Goal: Information Seeking & Learning: Learn about a topic

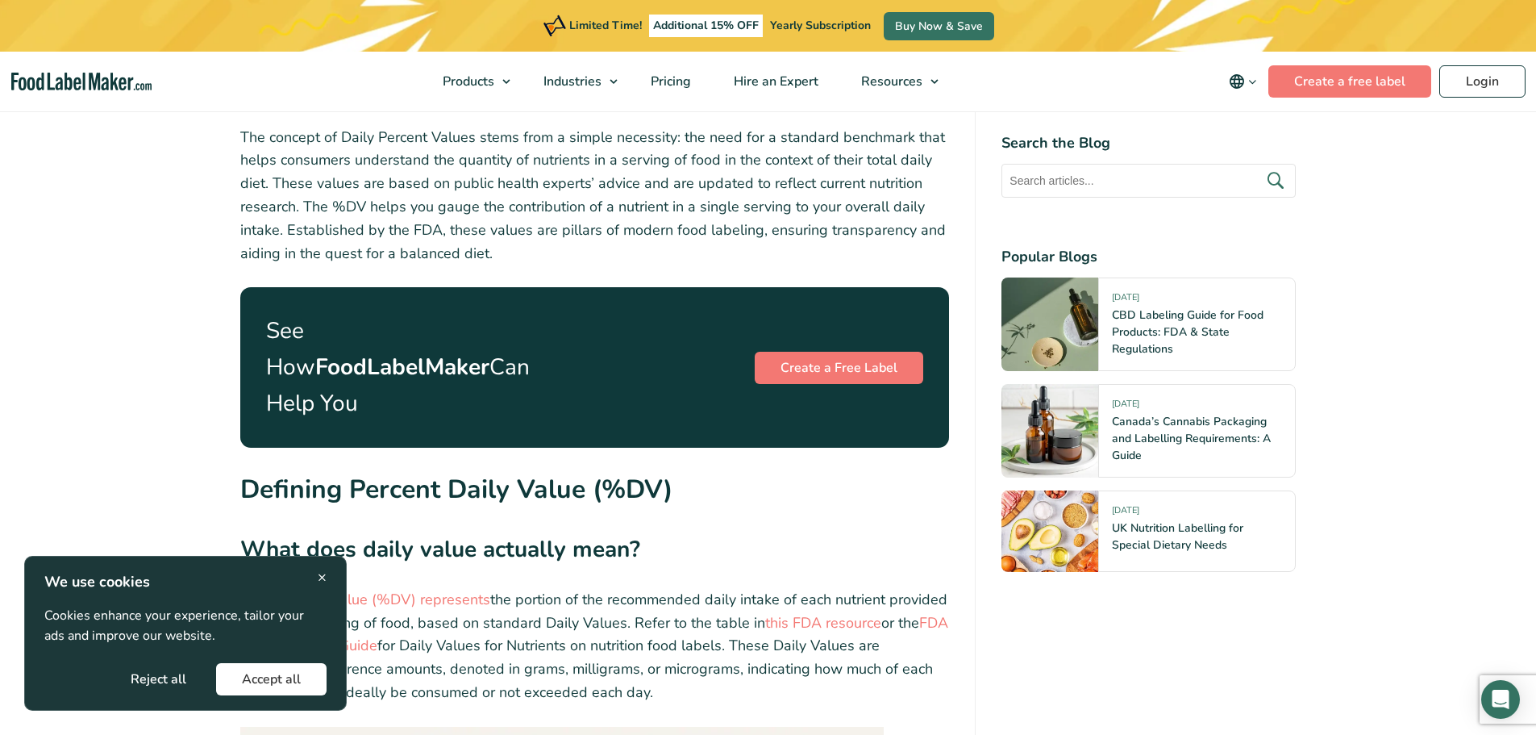
scroll to position [2016, 0]
click at [323, 573] on span "×" at bounding box center [322, 577] width 9 height 22
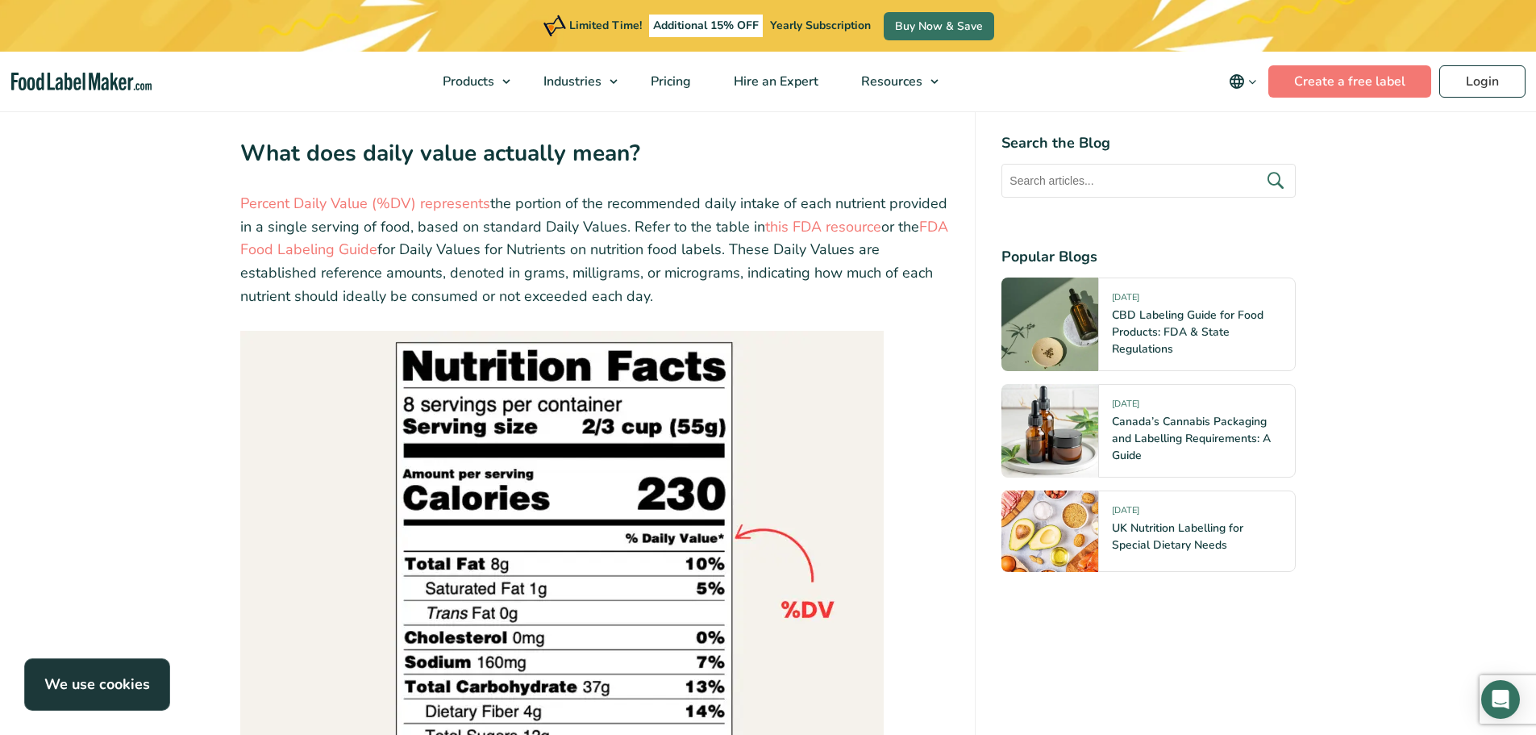
scroll to position [2258, 0]
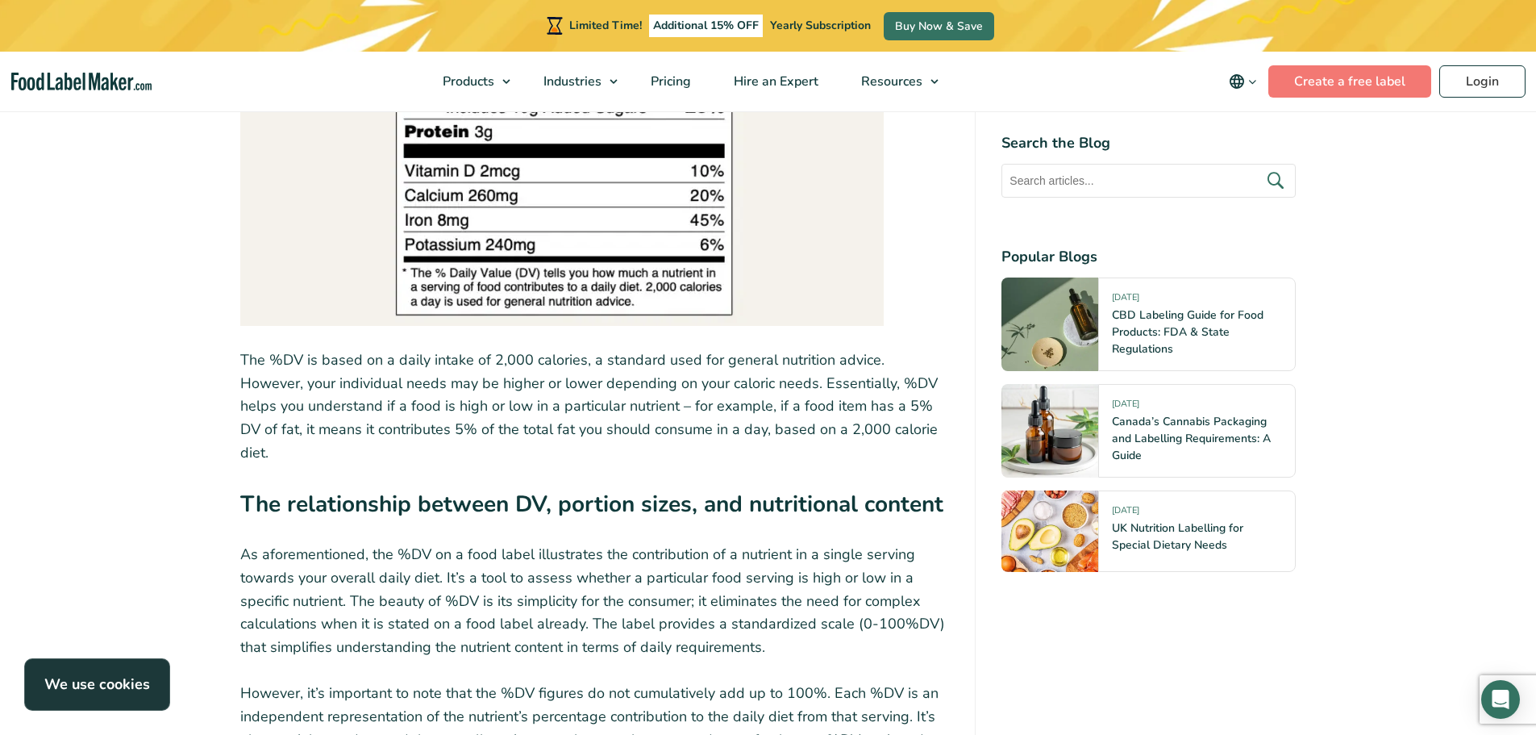
scroll to position [3145, 0]
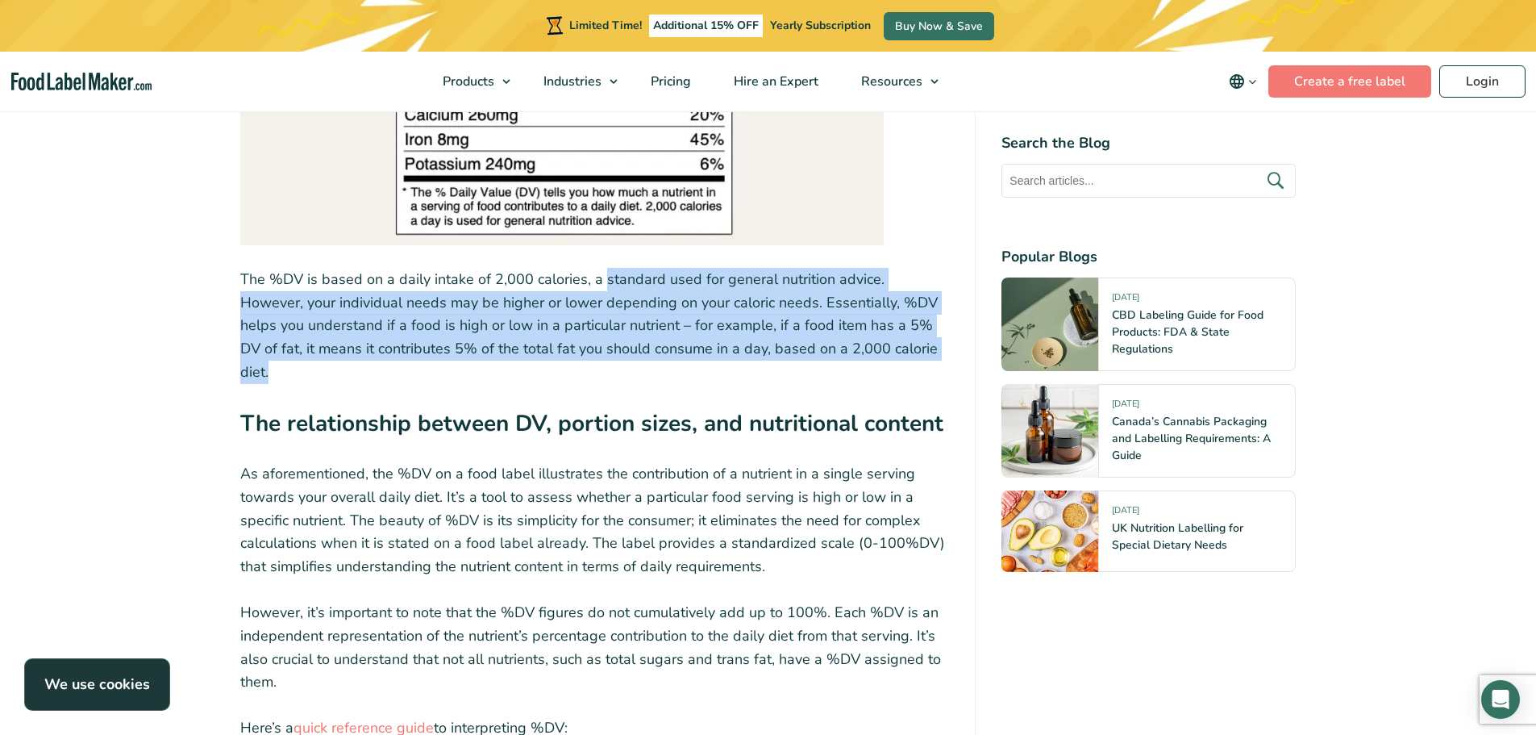
drag, startPoint x: 599, startPoint y: 244, endPoint x: 900, endPoint y: 321, distance: 310.6
click at [900, 321] on p "The %DV is based on a daily intake of 2,000 calories, a standard used for gener…" at bounding box center [595, 326] width 710 height 116
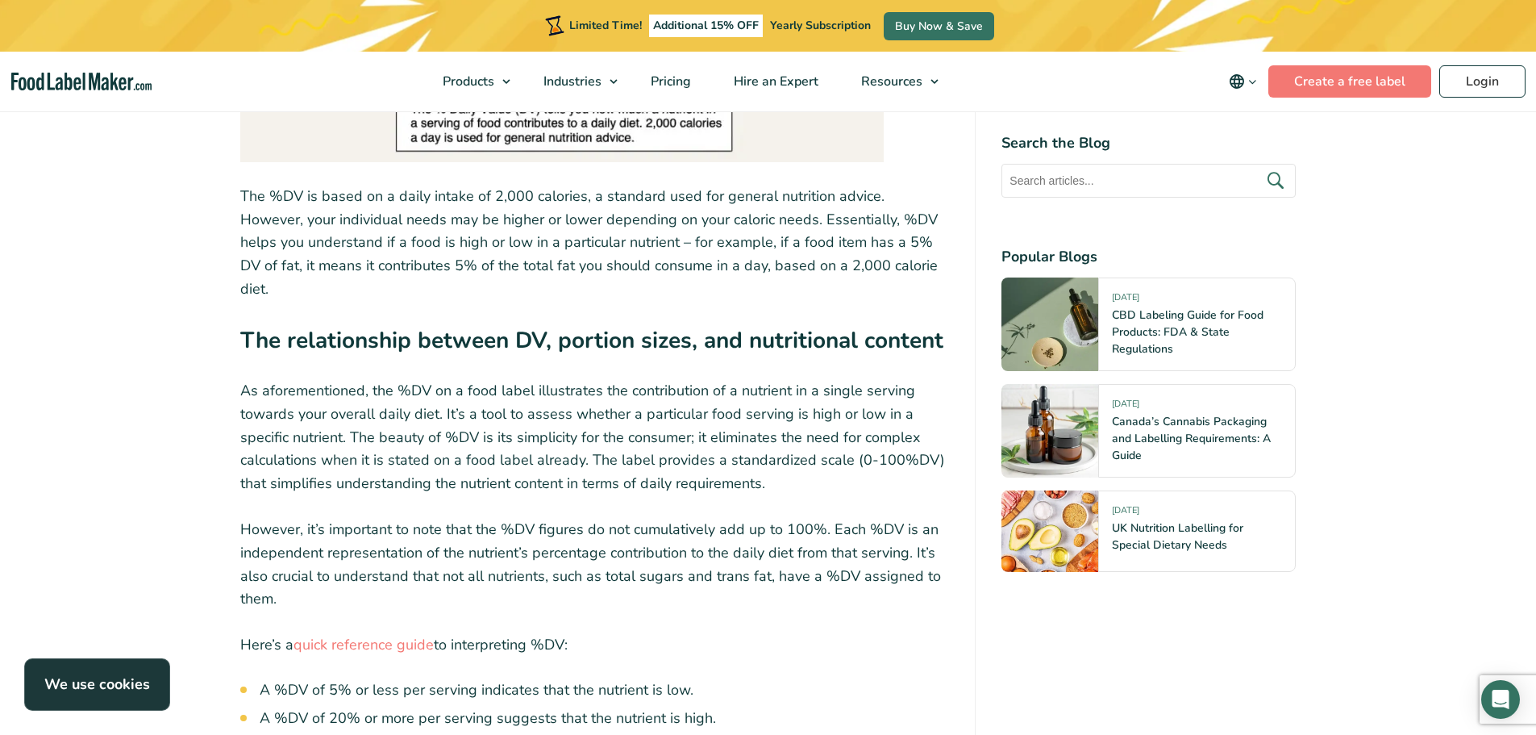
scroll to position [3307, 0]
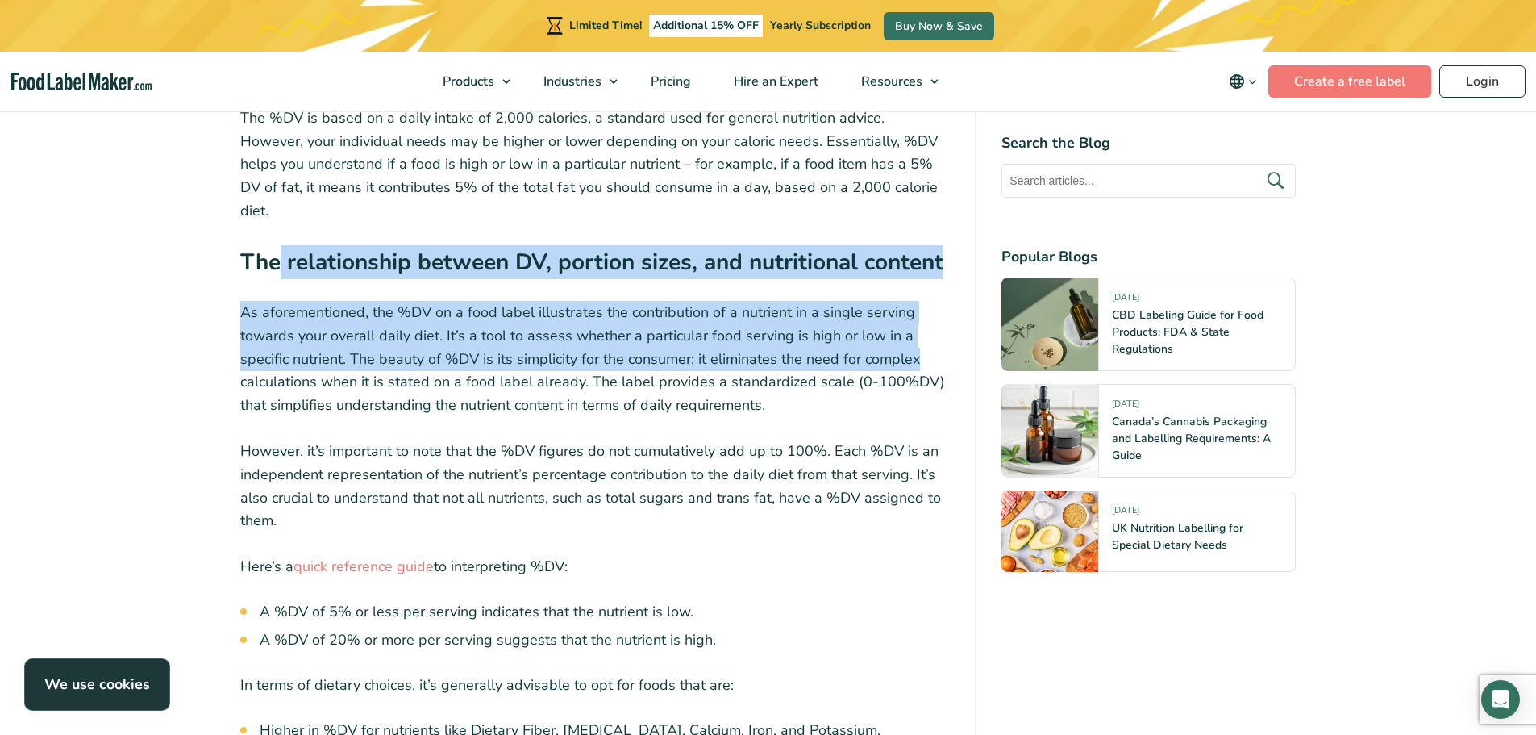
drag, startPoint x: 277, startPoint y: 198, endPoint x: 922, endPoint y: 301, distance: 653.3
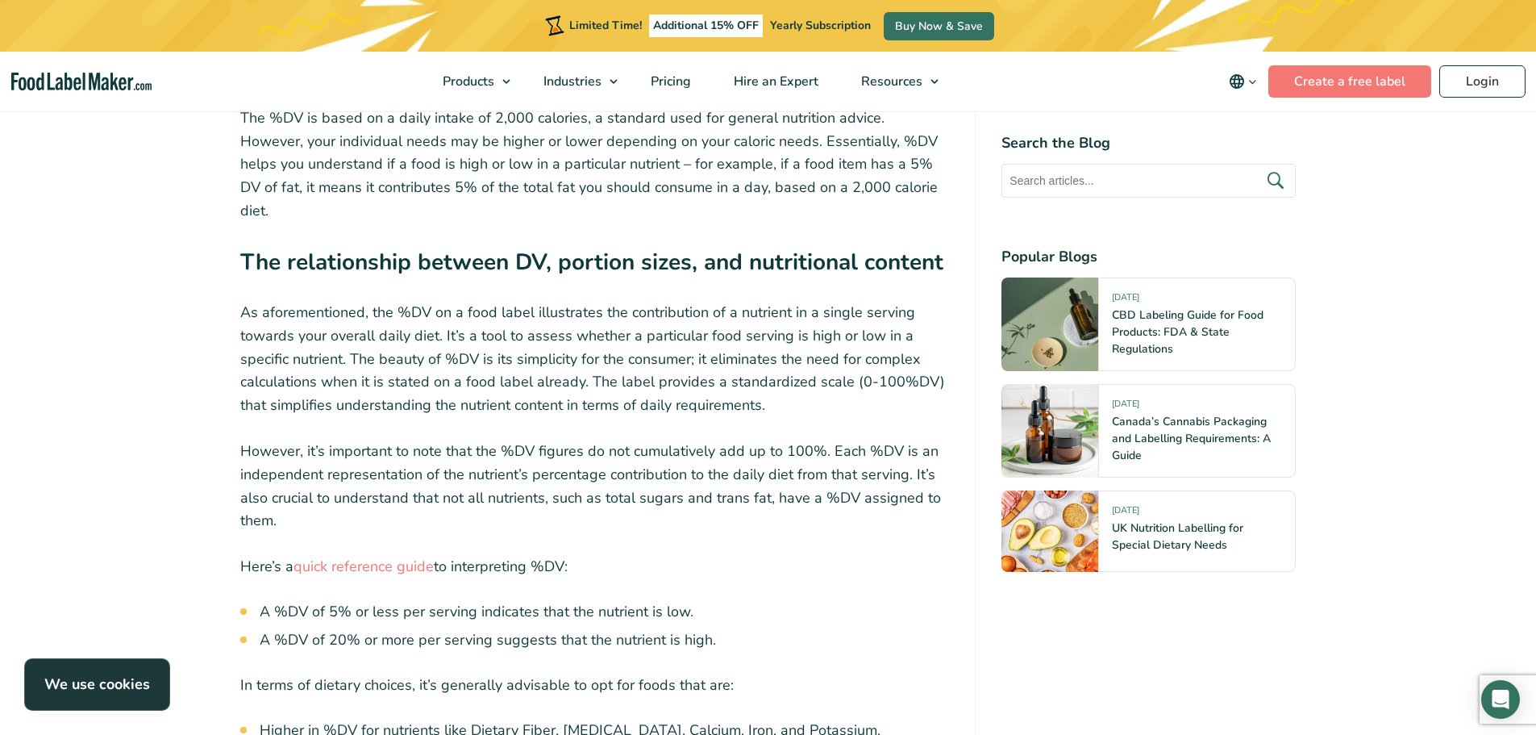
click at [884, 355] on p "As aforementioned, the %DV on a food label illustrates the contribution of a nu…" at bounding box center [595, 359] width 710 height 116
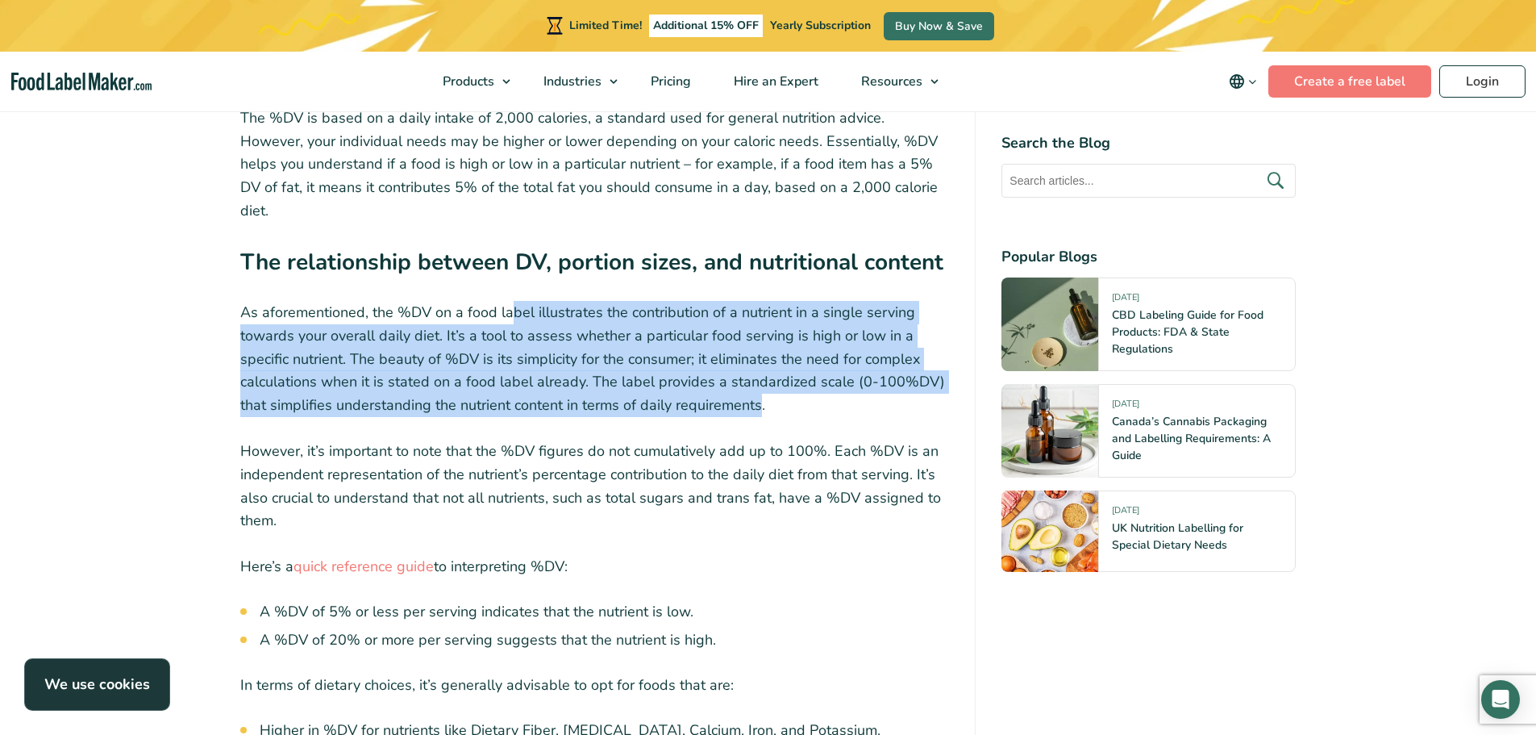
drag, startPoint x: 761, startPoint y: 342, endPoint x: 514, endPoint y: 248, distance: 264.2
click at [514, 301] on p "As aforementioned, the %DV on a food label illustrates the contribution of a nu…" at bounding box center [595, 359] width 710 height 116
click at [508, 302] on p "As aforementioned, the %DV on a food label illustrates the contribution of a nu…" at bounding box center [595, 359] width 710 height 116
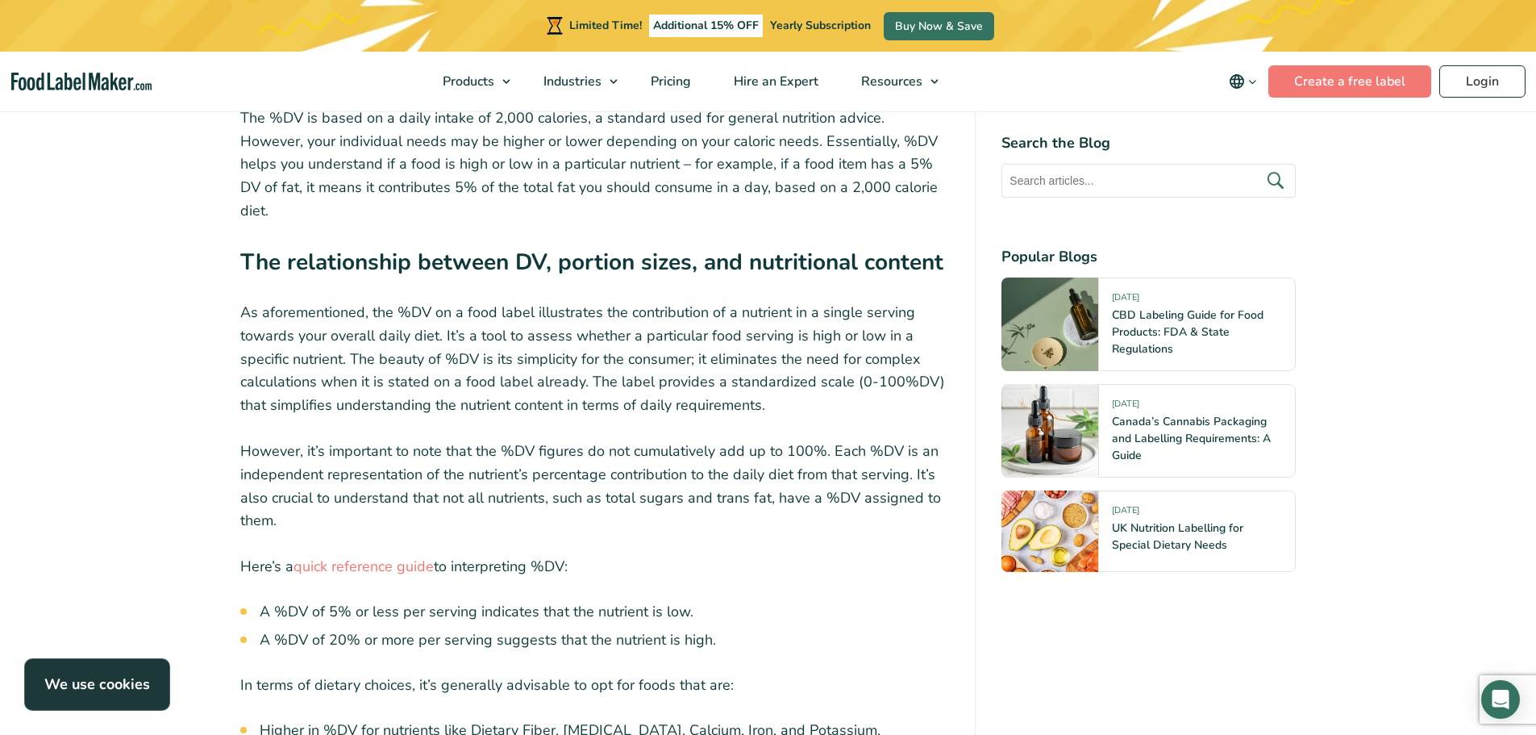
click at [719, 601] on li "A %DV of 5% or less per serving indicates that the nutrient is low." at bounding box center [605, 612] width 690 height 22
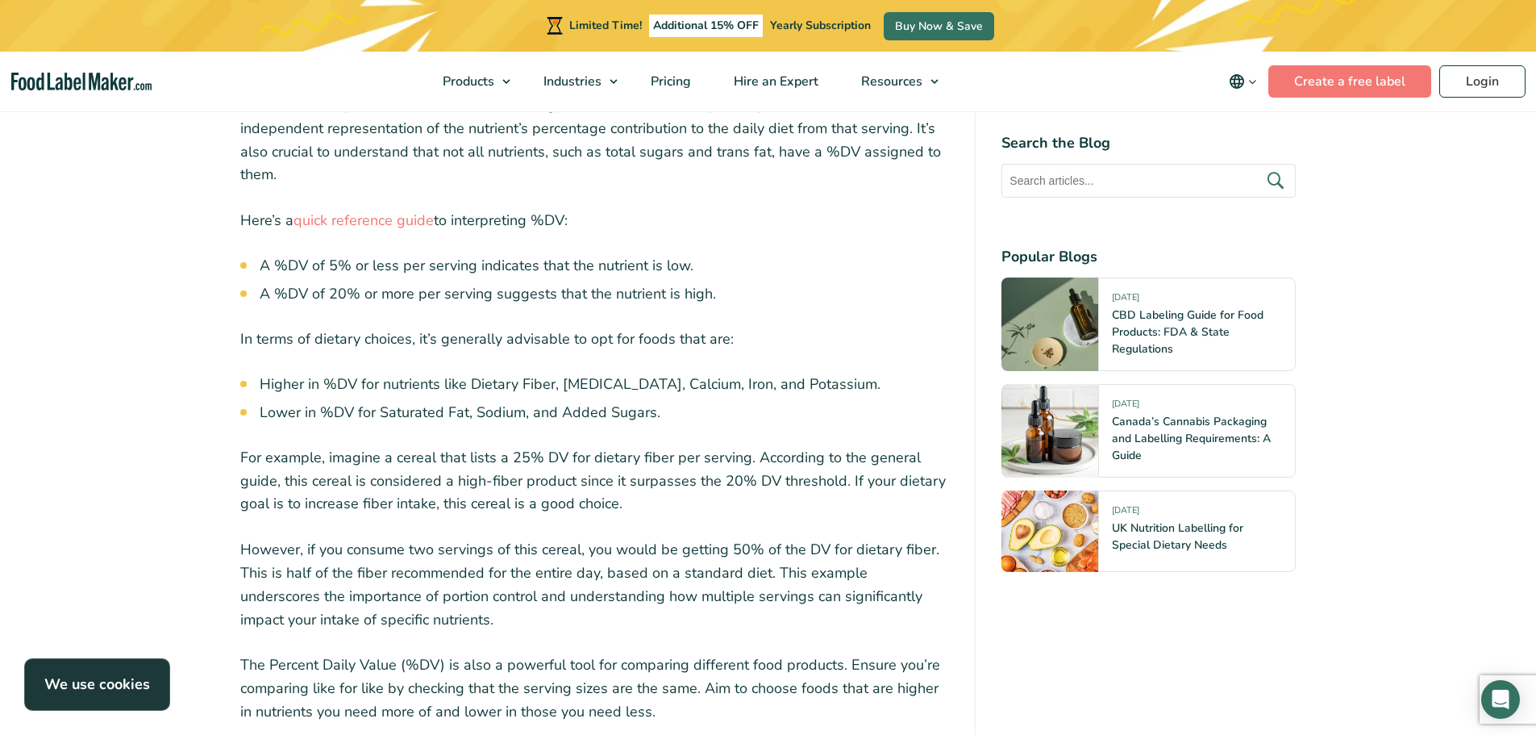
scroll to position [3791, 0]
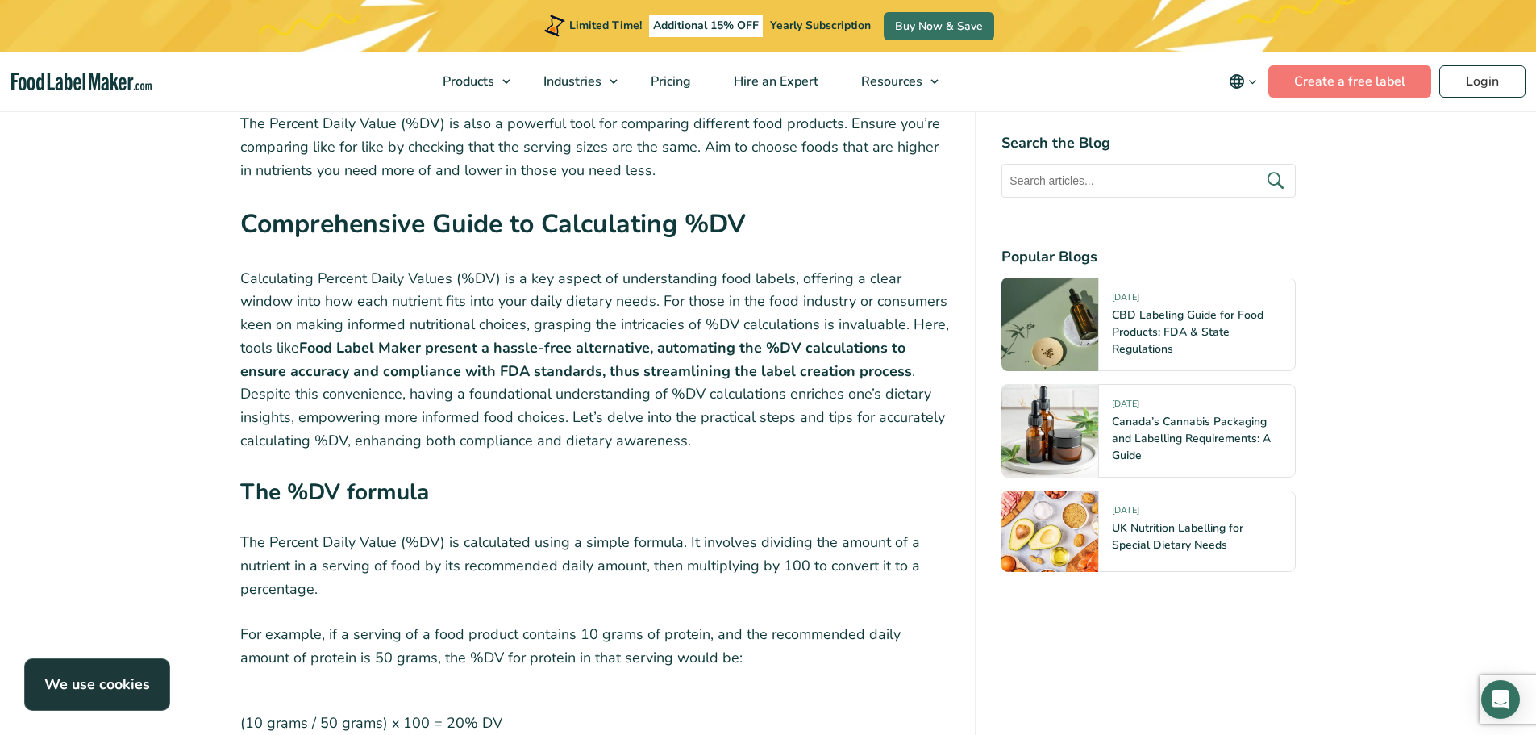
click at [479, 535] on p "The Percent Daily Value (%DV) is calculated using a simple formula. It involves…" at bounding box center [595, 565] width 710 height 69
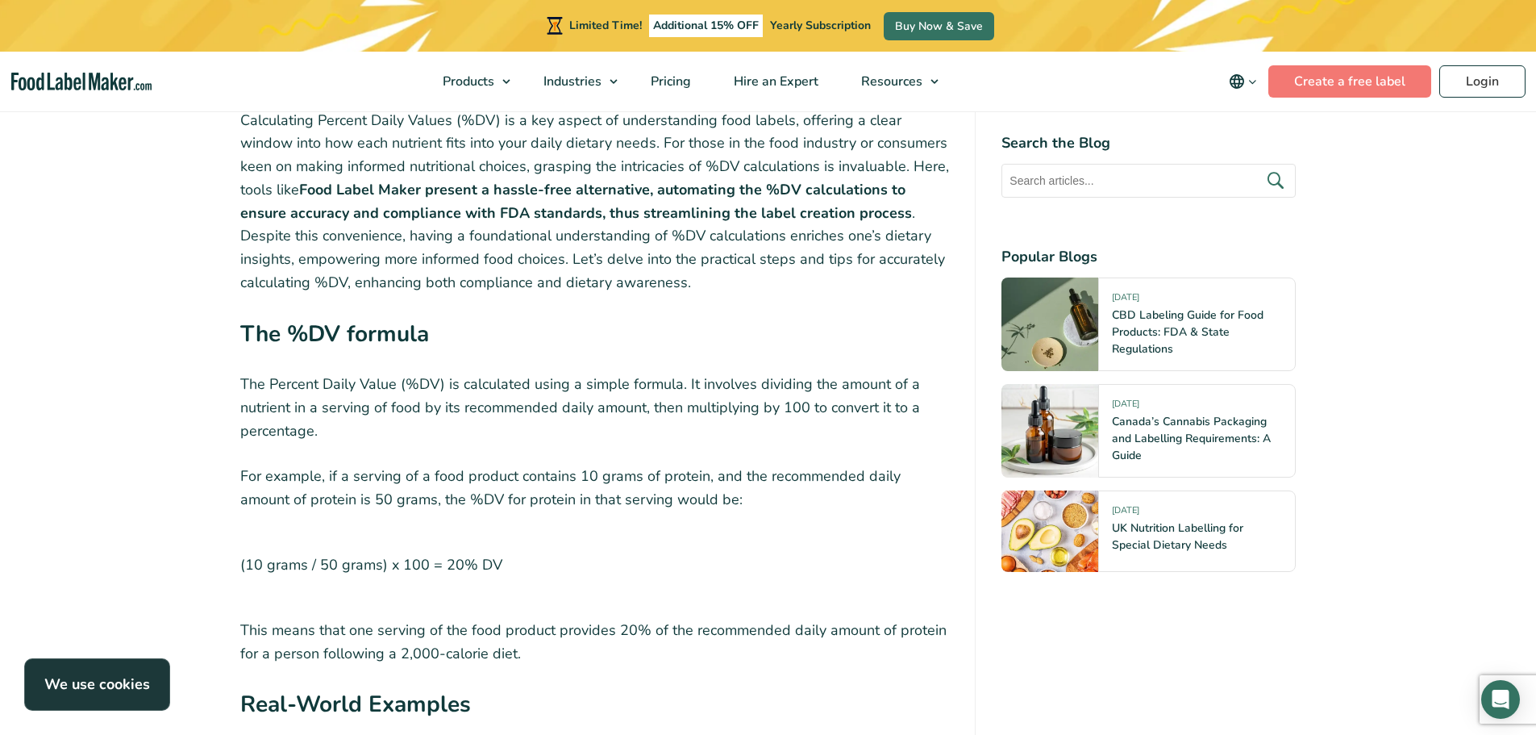
scroll to position [4355, 0]
click at [594, 541] on div "When you’re browsing the aisles of your favorite grocery store, you’re not just…" at bounding box center [595, 64] width 710 height 7506
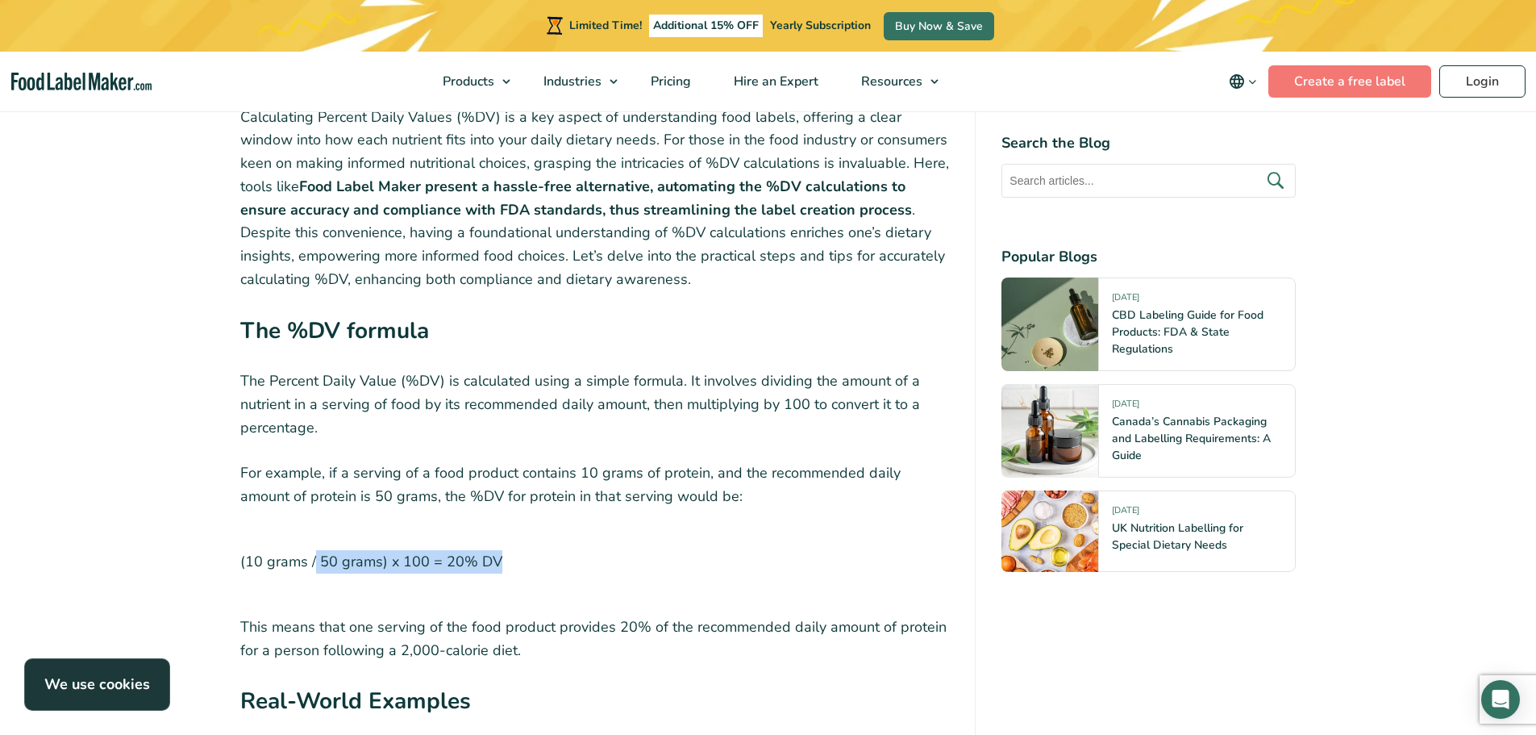
drag, startPoint x: 316, startPoint y: 515, endPoint x: 499, endPoint y: 493, distance: 184.5
click at [499, 531] on p "(10 grams / 50 grams) x 100 = 20% DV" at bounding box center [595, 562] width 710 height 62
click at [493, 542] on div "When you’re browsing the aisles of your favorite grocery store, you’re not just…" at bounding box center [595, 64] width 710 height 7506
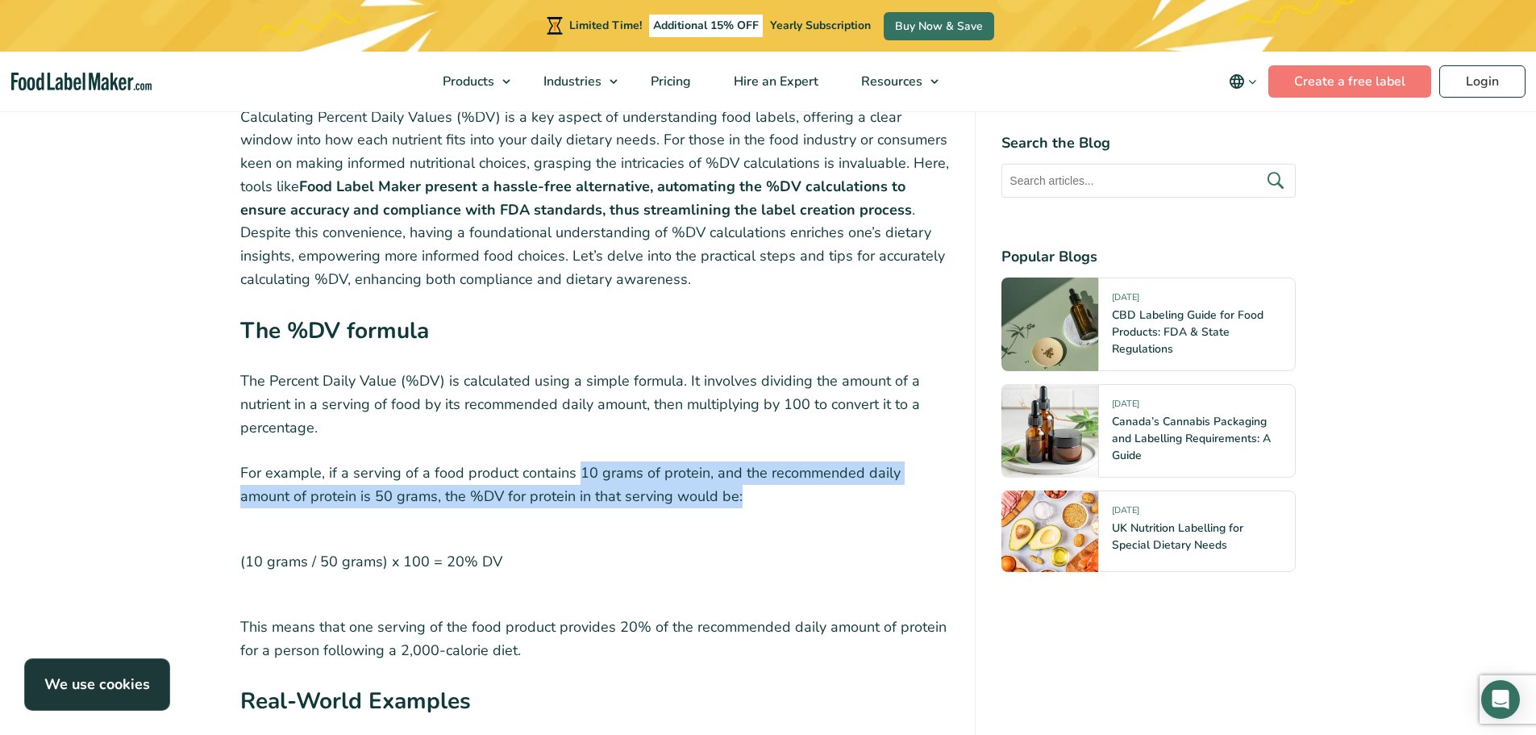
drag, startPoint x: 581, startPoint y: 408, endPoint x: 704, endPoint y: 436, distance: 126.4
click at [704, 461] on p "For example, if a serving of a food product contains 10 grams of protein, and t…" at bounding box center [595, 484] width 710 height 47
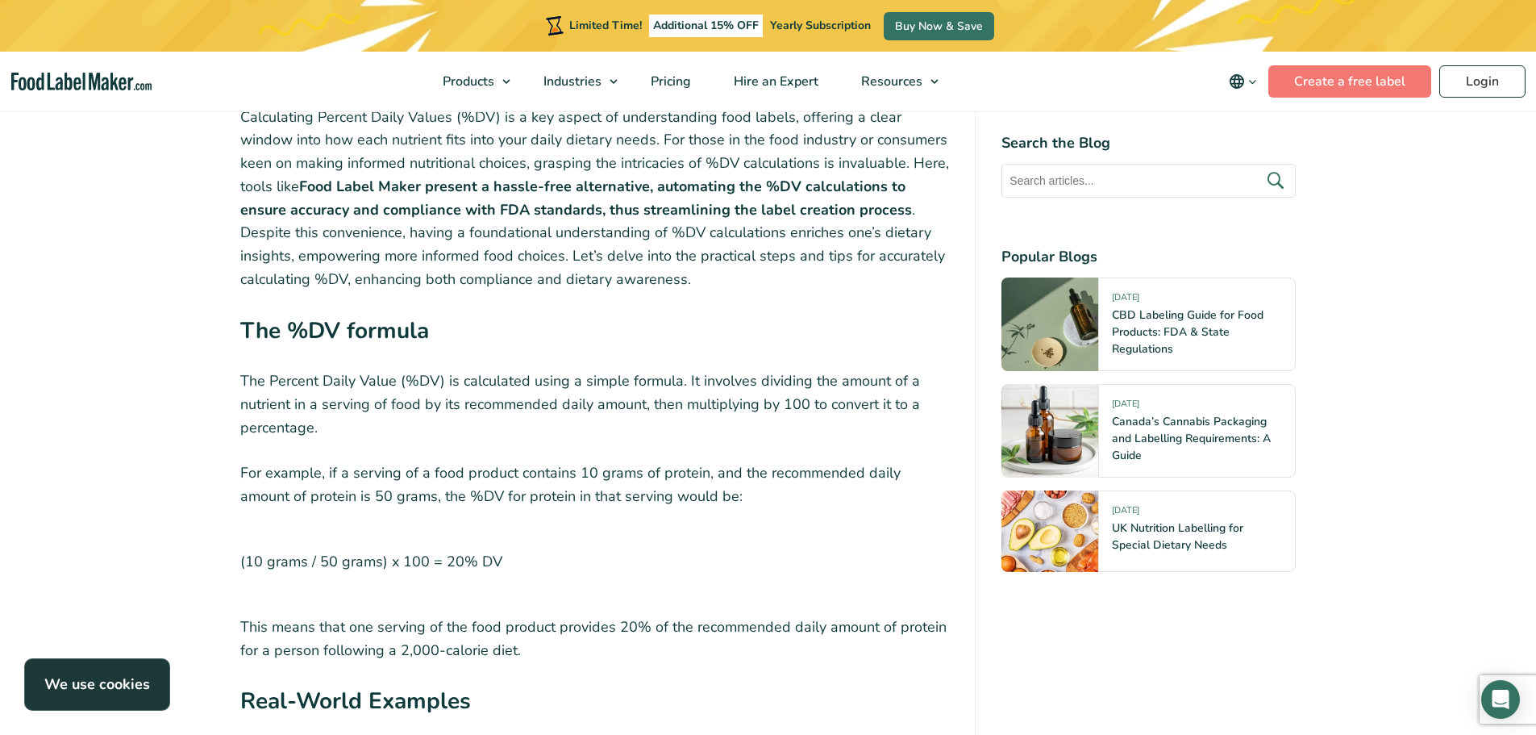
click at [598, 531] on p "(10 grams / 50 grams) x 100 = 20% DV" at bounding box center [595, 562] width 710 height 62
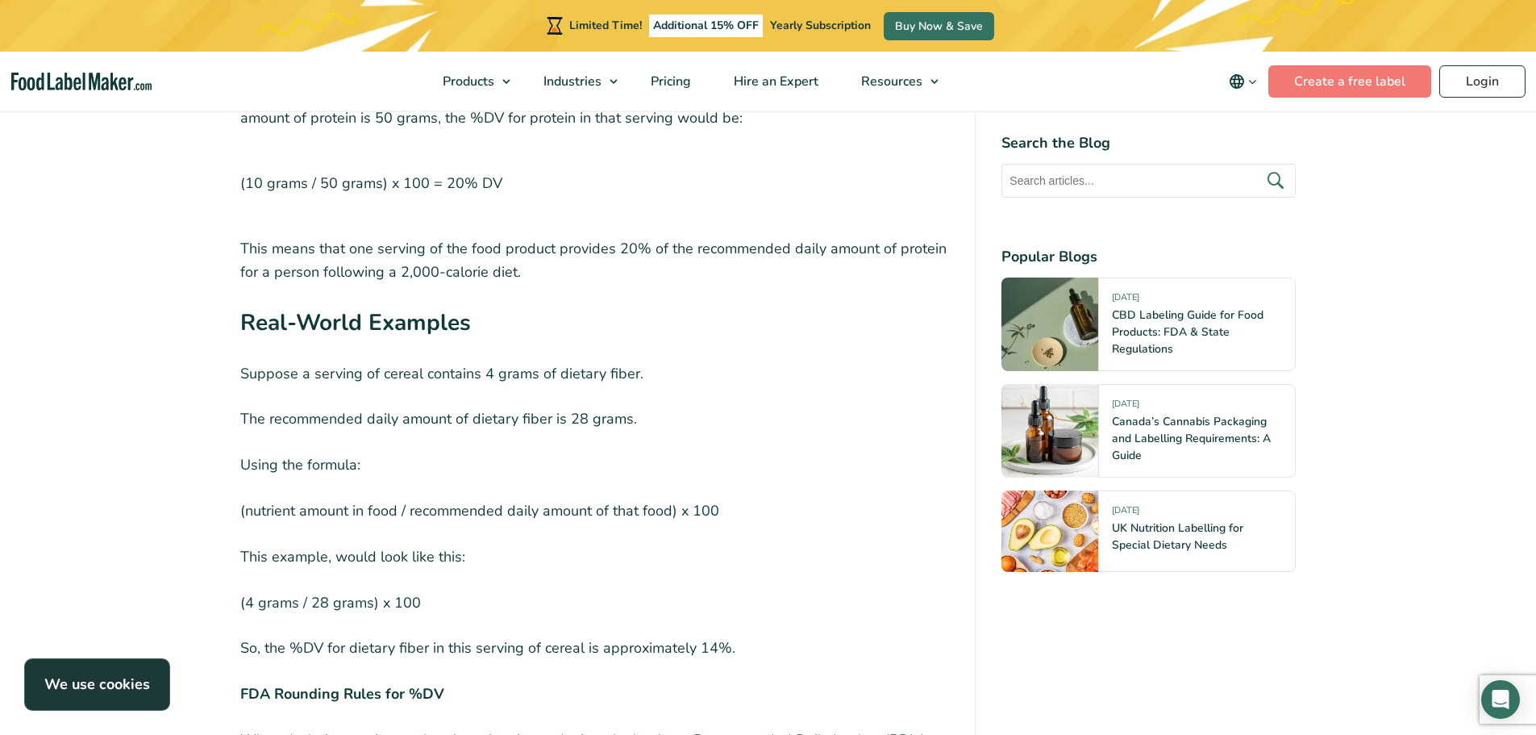
scroll to position [4839, 0]
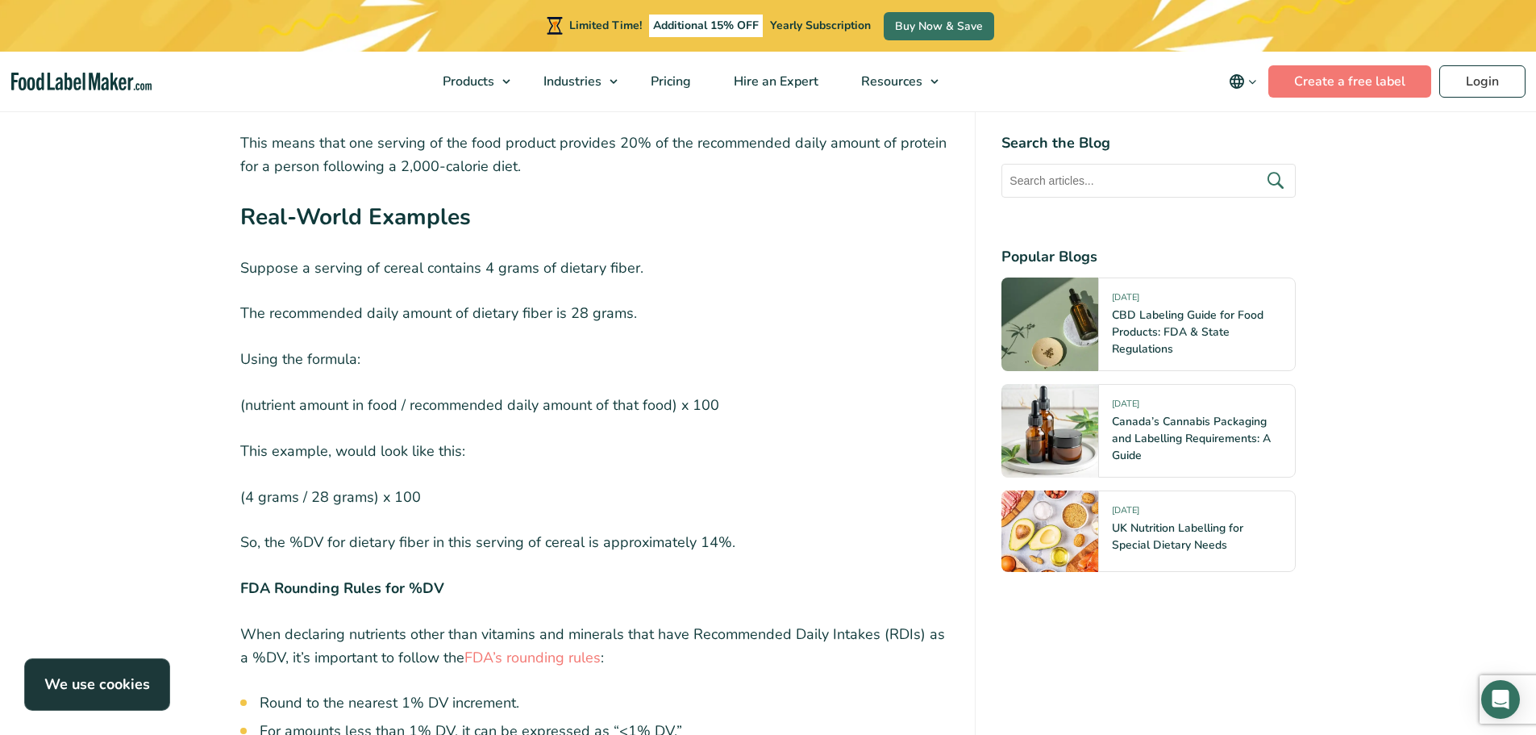
drag, startPoint x: 510, startPoint y: 505, endPoint x: 574, endPoint y: 538, distance: 72.5
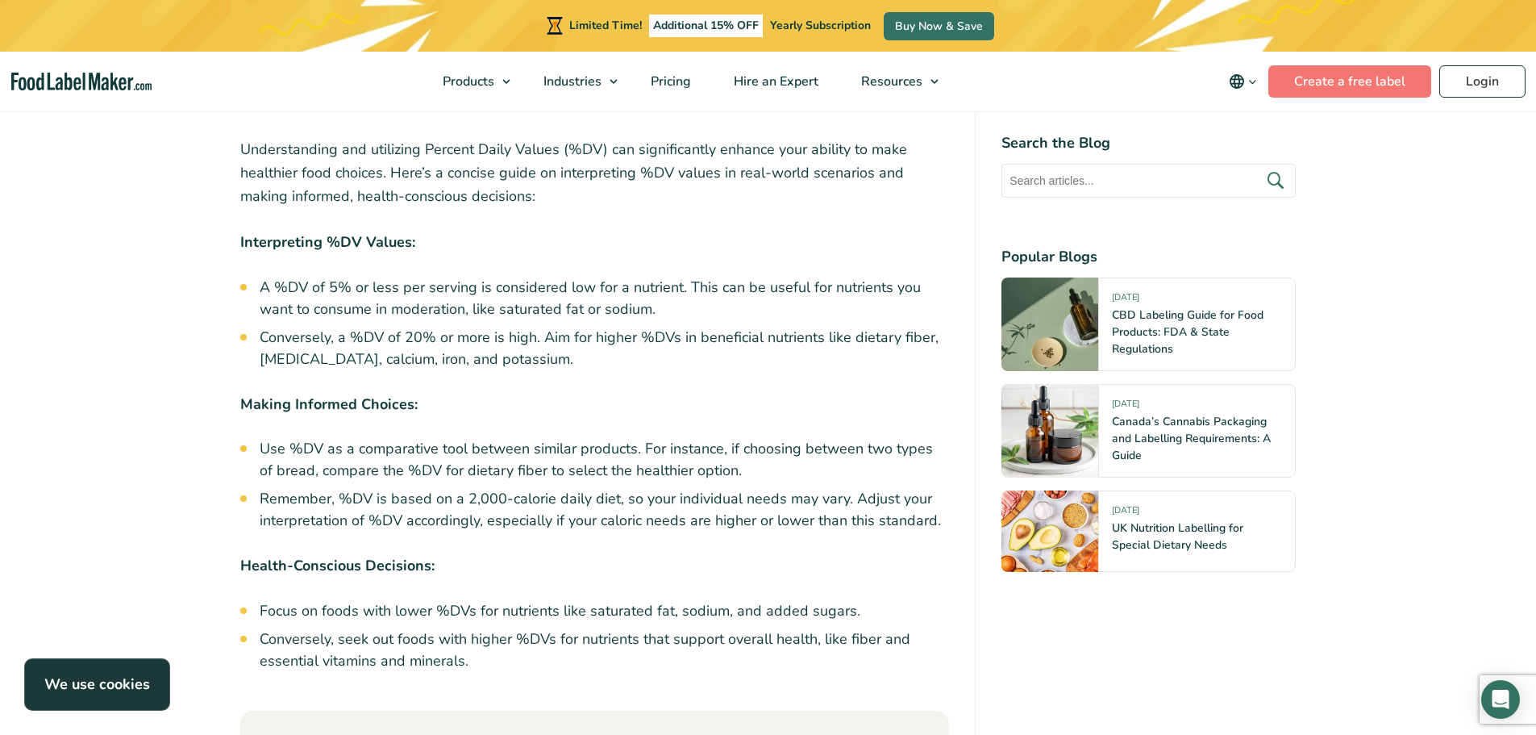
scroll to position [7420, 0]
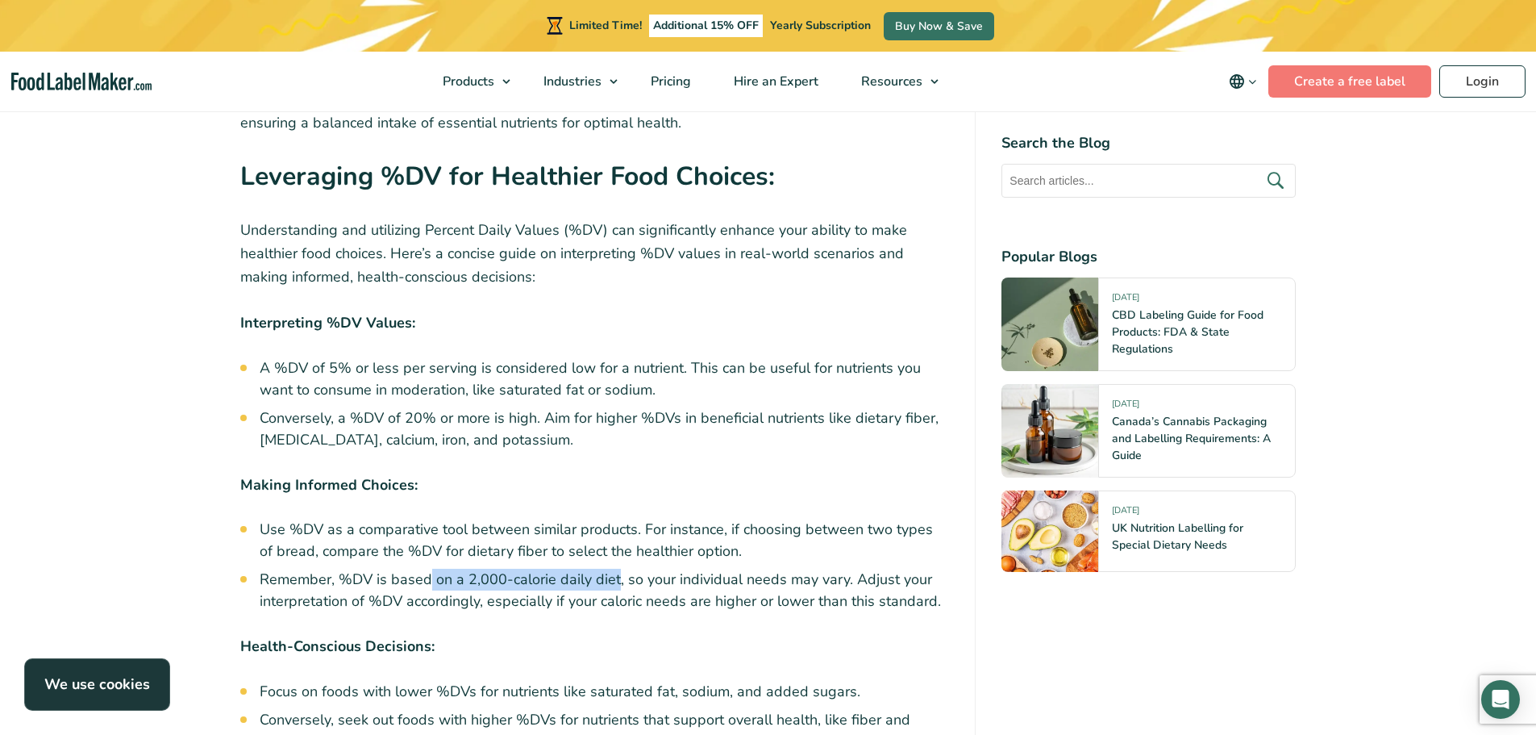
drag, startPoint x: 425, startPoint y: 480, endPoint x: 616, endPoint y: 477, distance: 191.2
click at [616, 569] on li "Remember, %DV is based on a 2,000-calorie daily diet, so your individual needs …" at bounding box center [605, 591] width 690 height 44
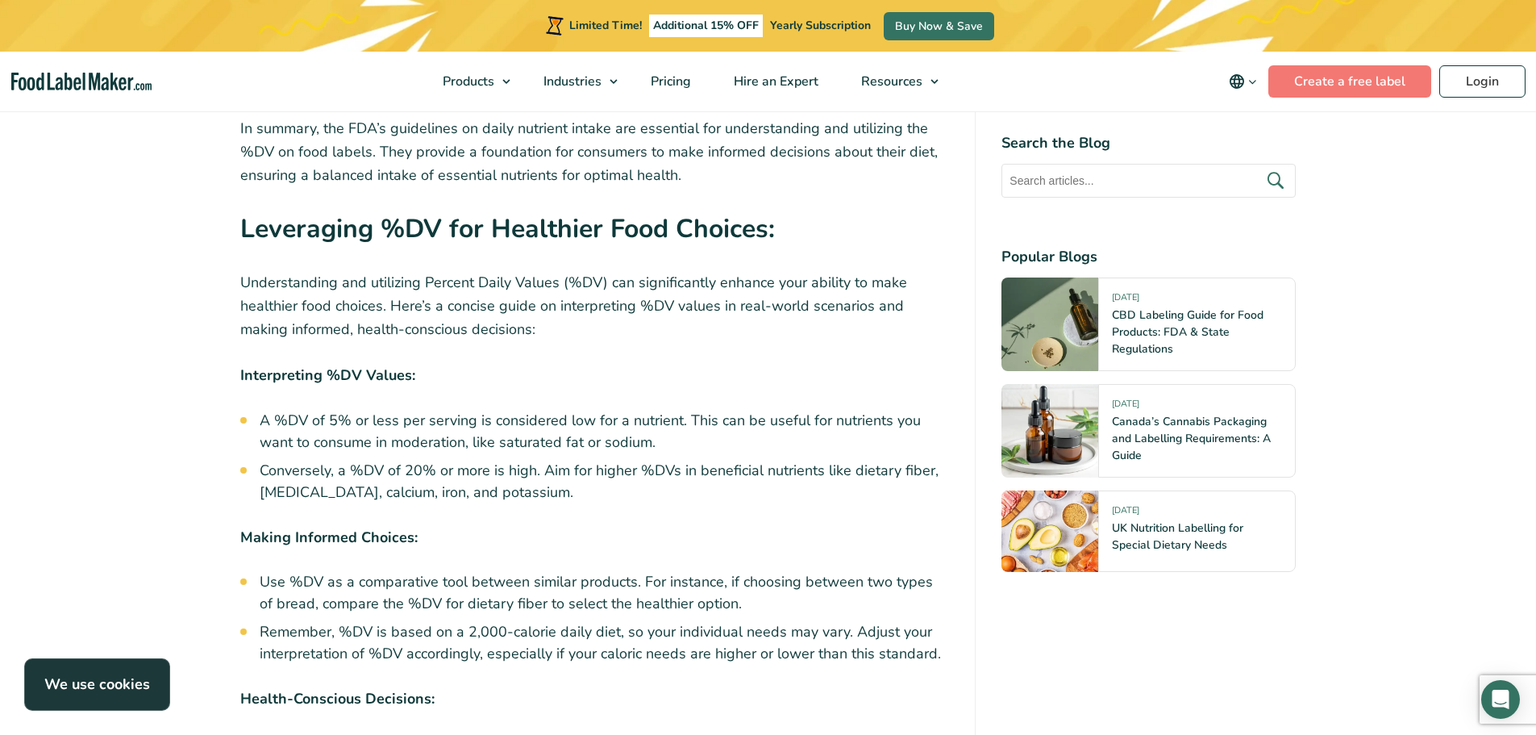
scroll to position [7339, 0]
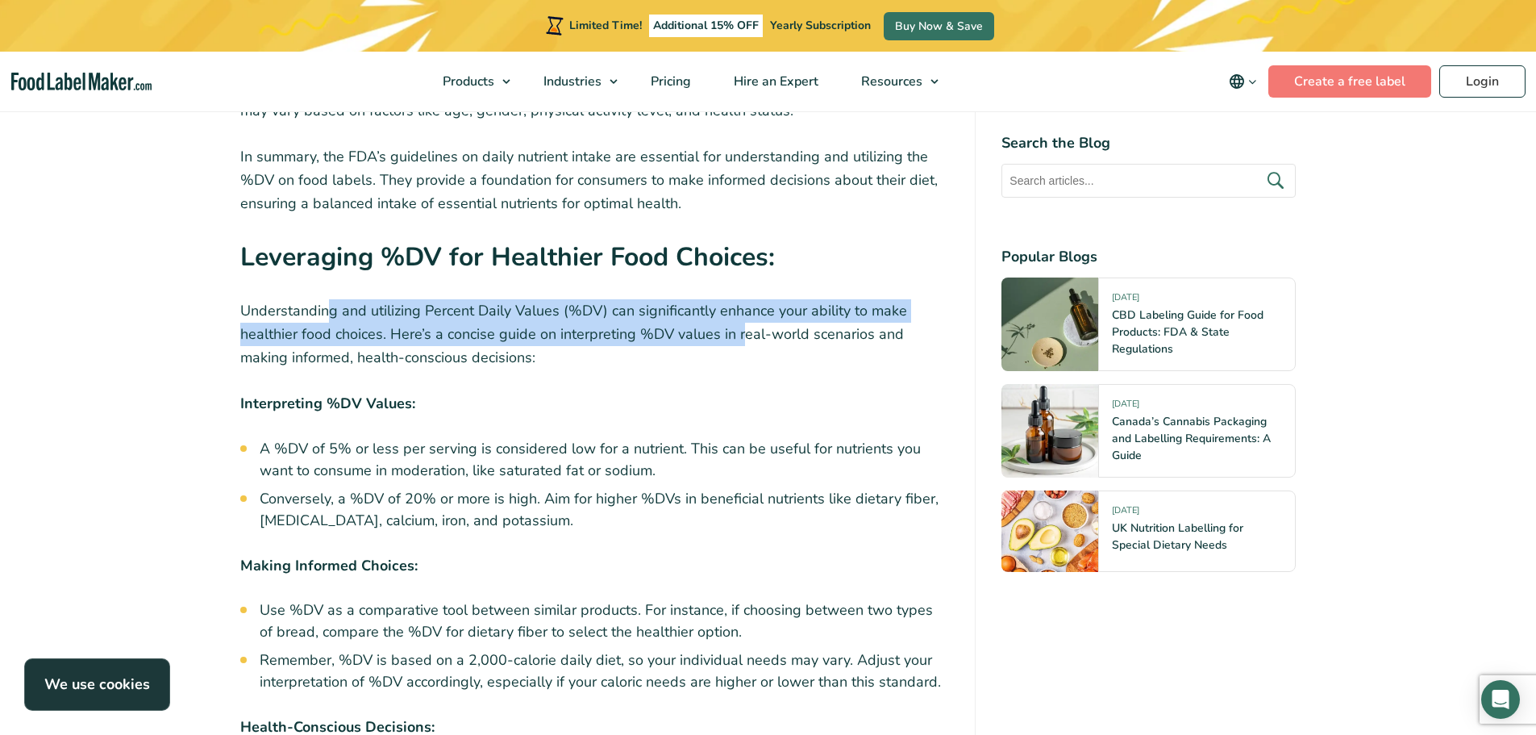
drag, startPoint x: 325, startPoint y: 203, endPoint x: 743, endPoint y: 239, distance: 419.3
click at [743, 299] on p "Understanding and utilizing Percent Daily Values (%DV) can significantly enhanc…" at bounding box center [595, 333] width 710 height 69
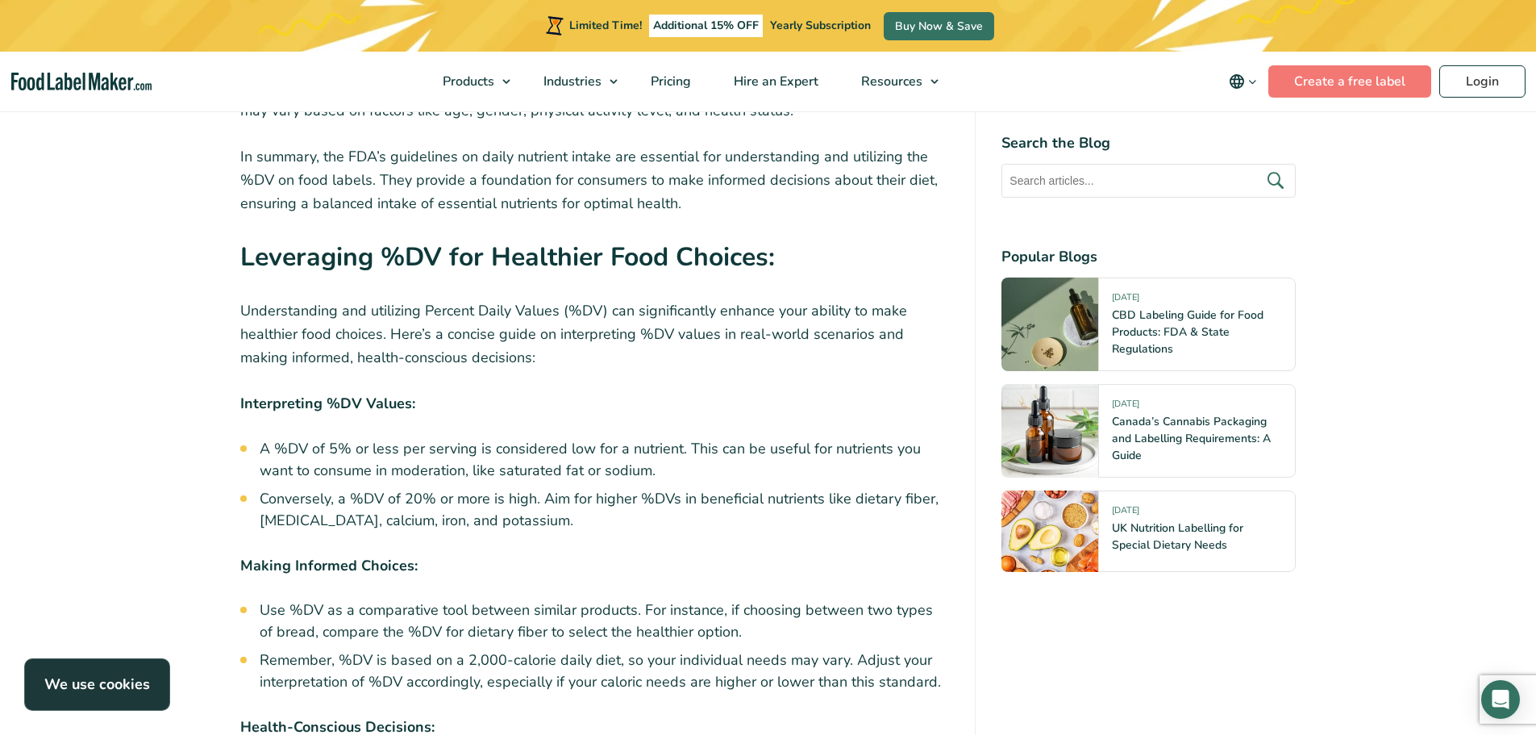
click at [705, 392] on p "Interpreting %DV Values:" at bounding box center [595, 403] width 710 height 23
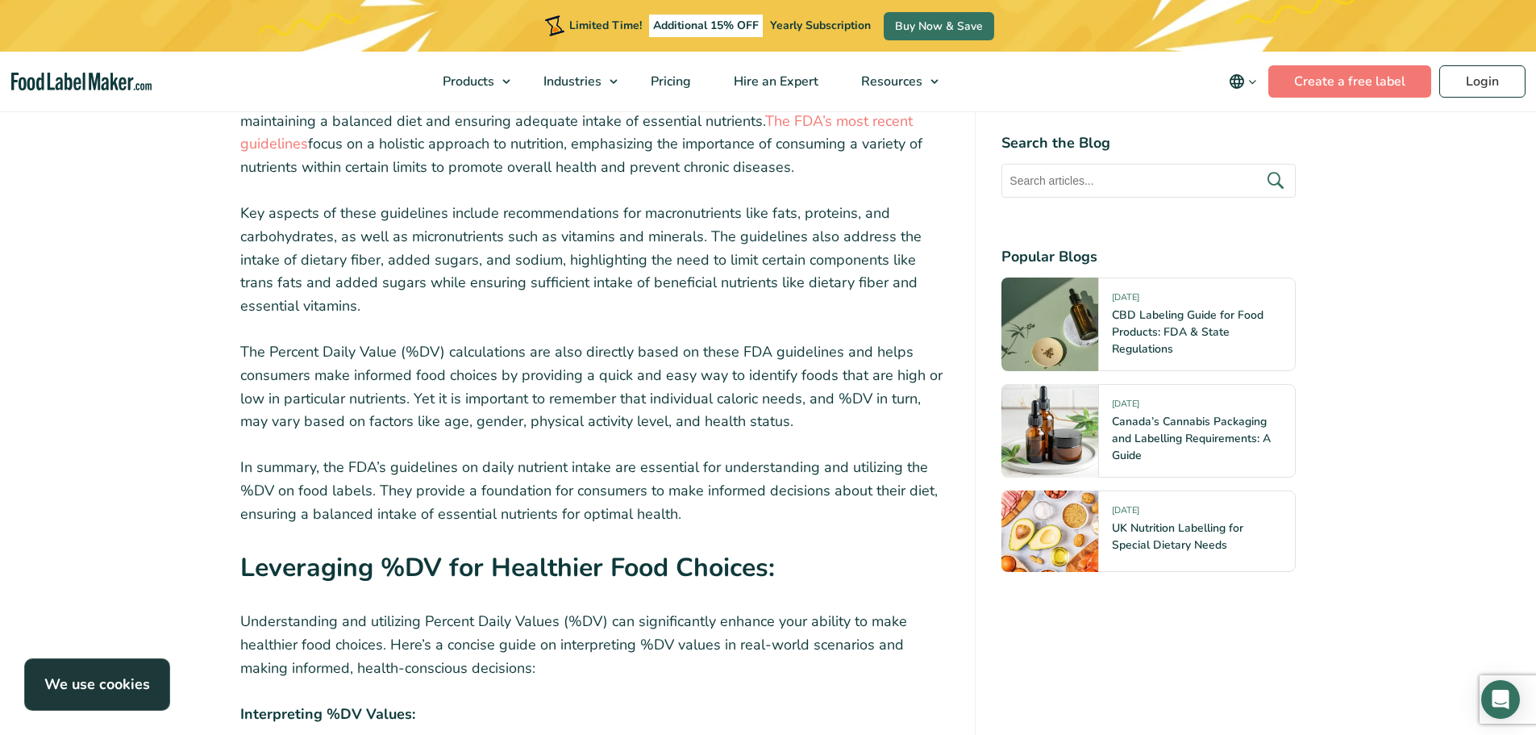
scroll to position [6936, 0]
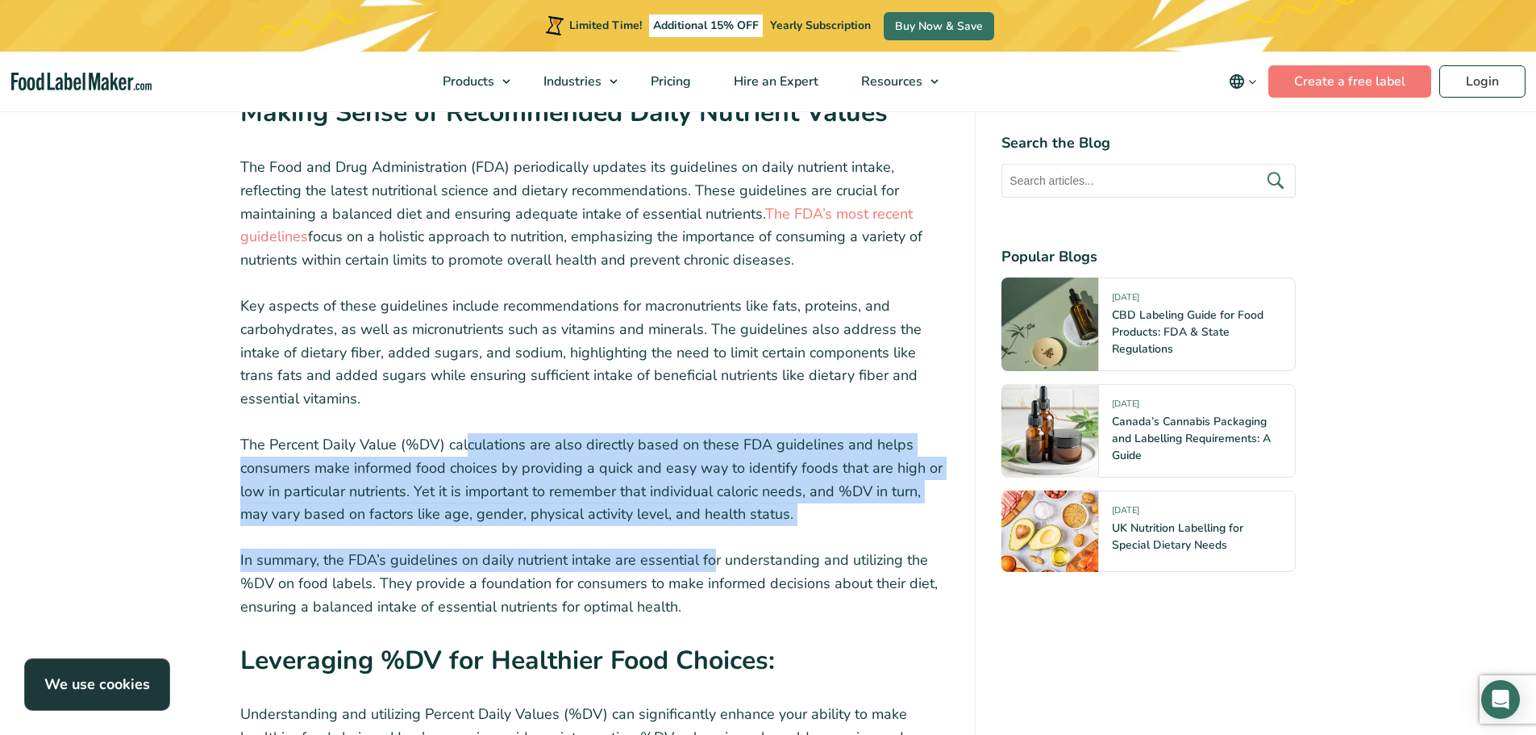
drag, startPoint x: 467, startPoint y: 347, endPoint x: 711, endPoint y: 462, distance: 269.5
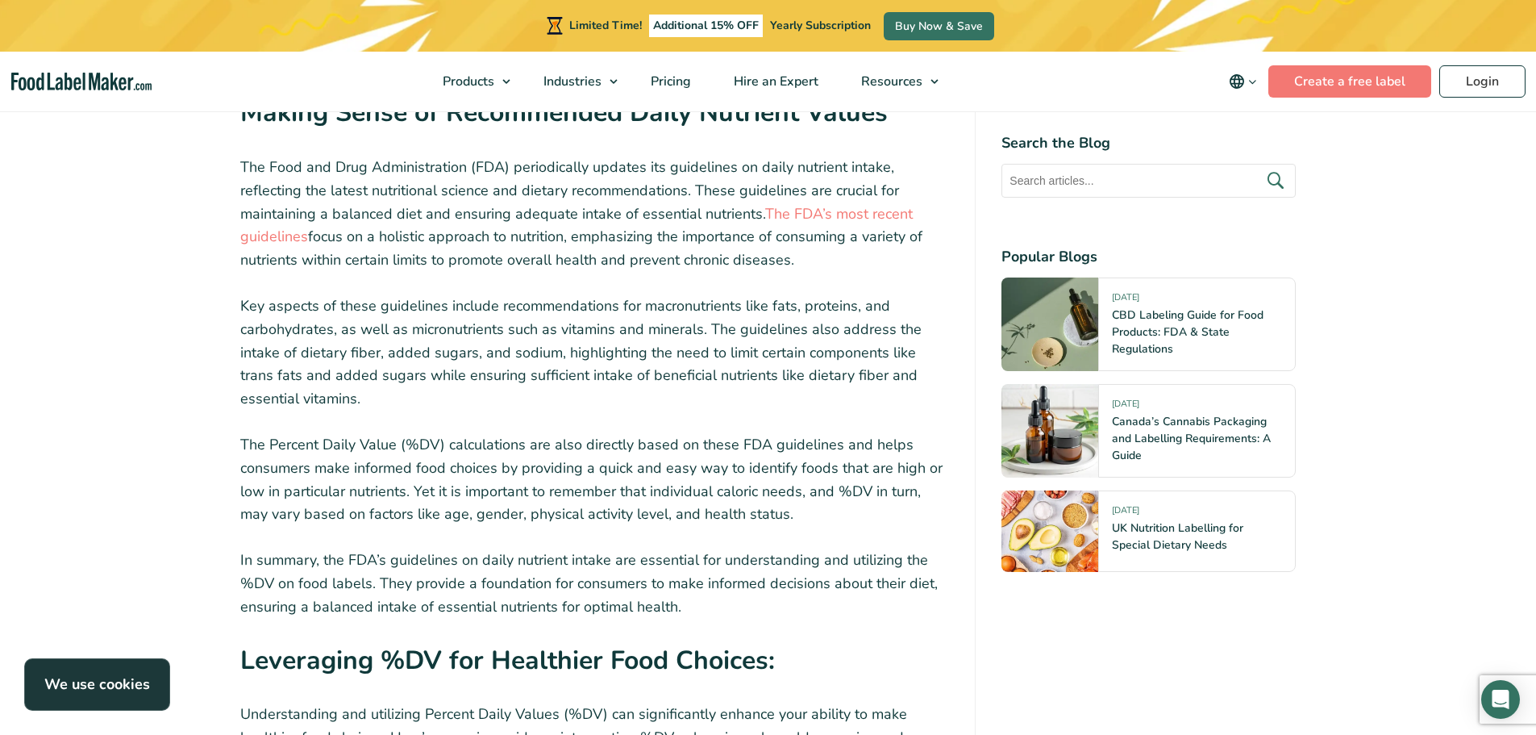
click at [709, 548] on p "In summary, the FDA’s guidelines on daily nutrient intake are essential for und…" at bounding box center [595, 582] width 710 height 69
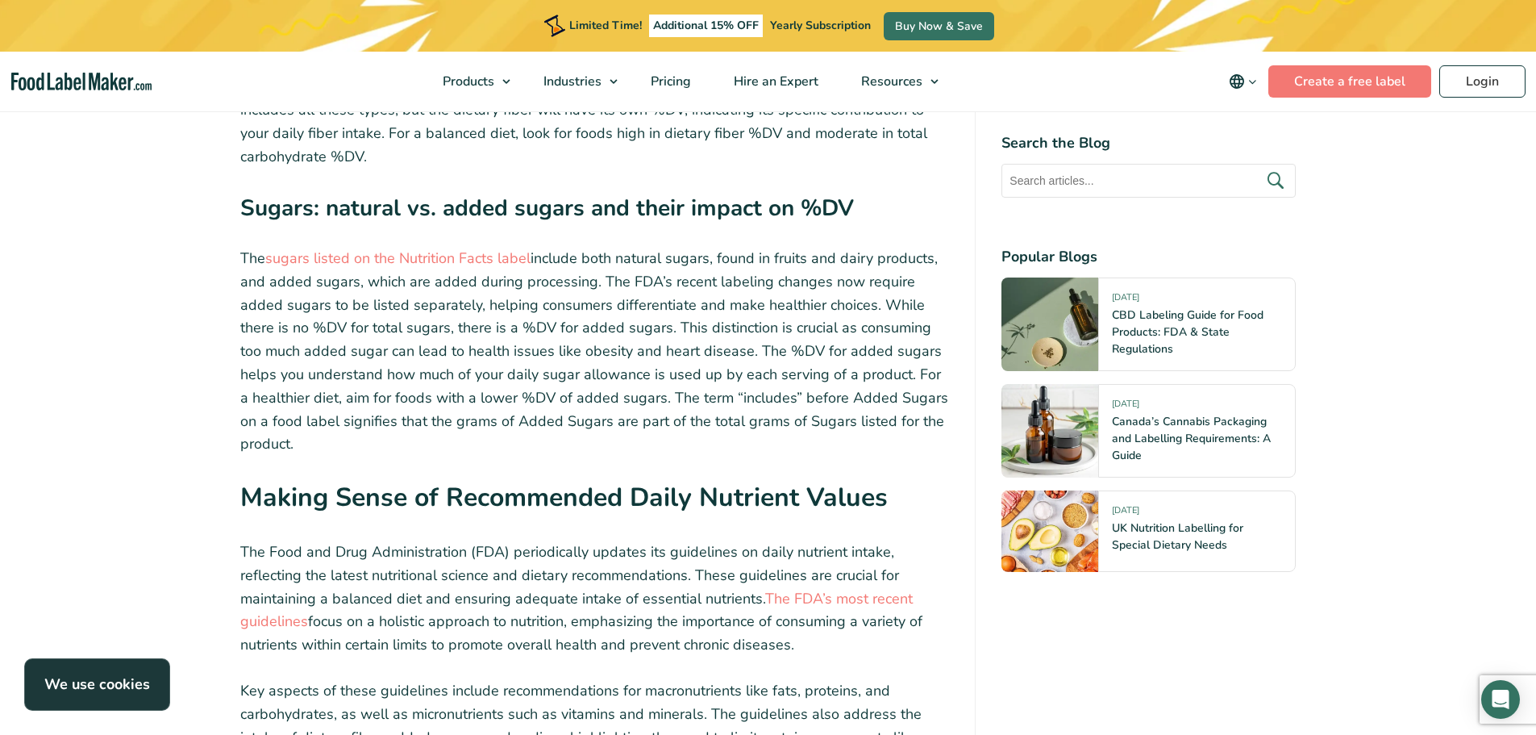
scroll to position [6452, 0]
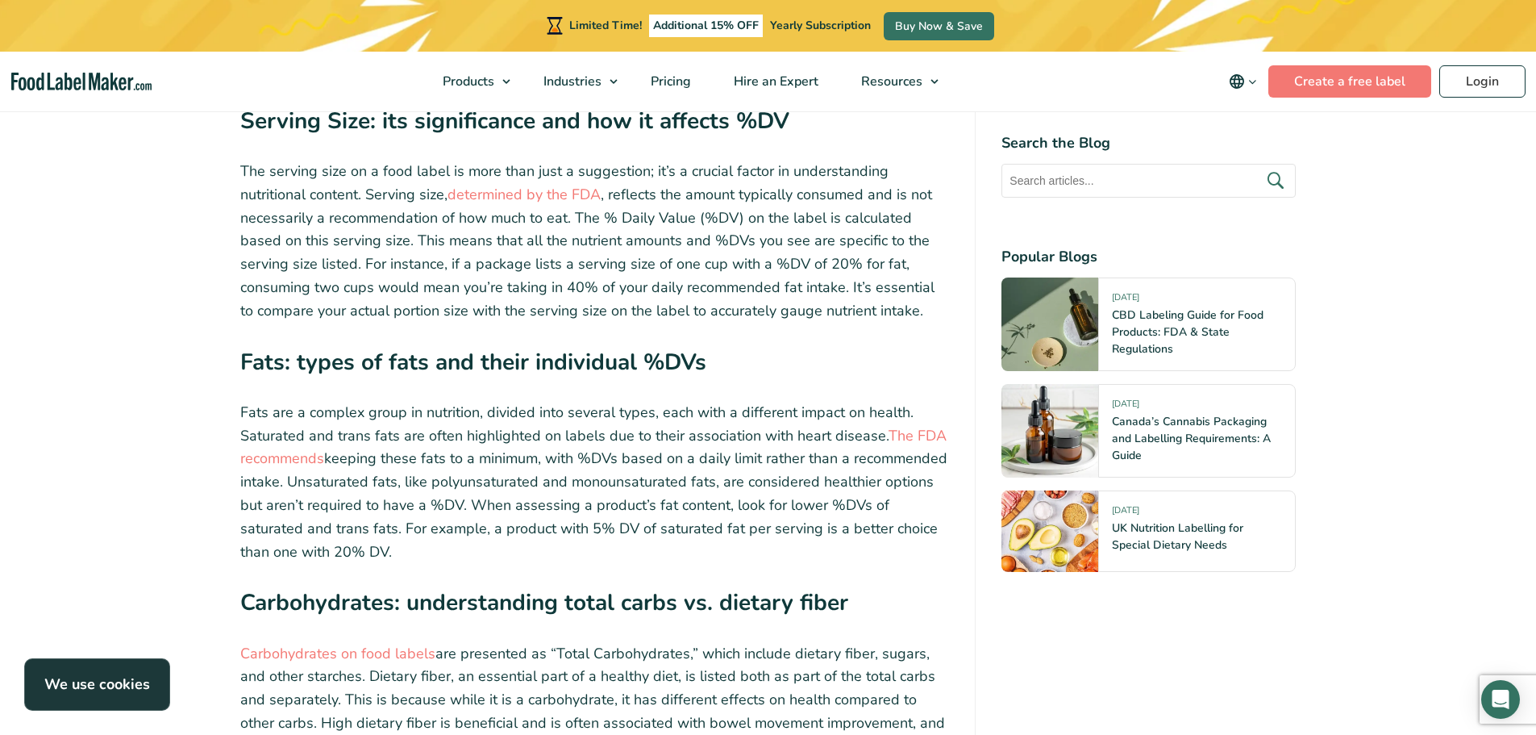
scroll to position [5887, 0]
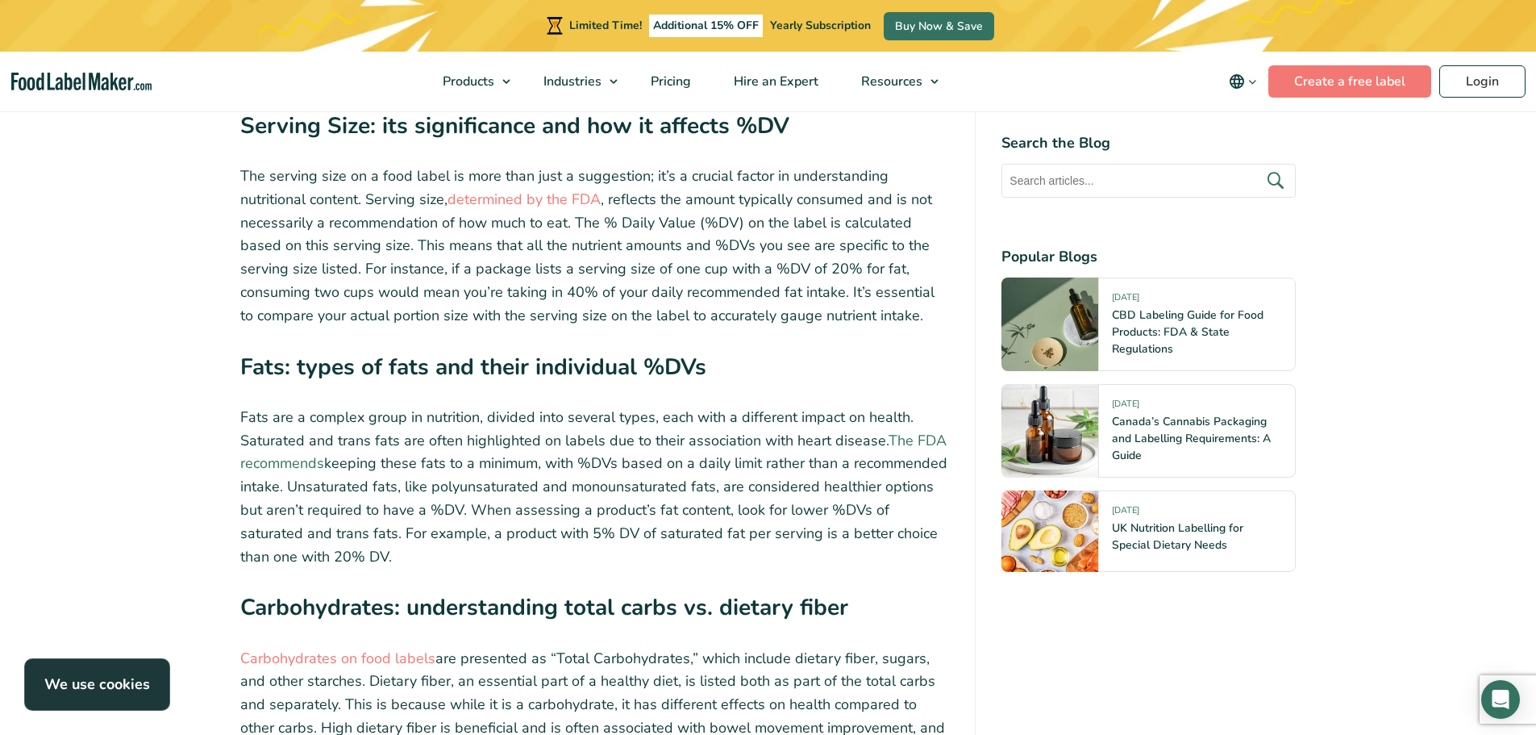
click at [928, 431] on link "The FDA recommends" at bounding box center [593, 452] width 706 height 43
